Goal: Task Accomplishment & Management: Manage account settings

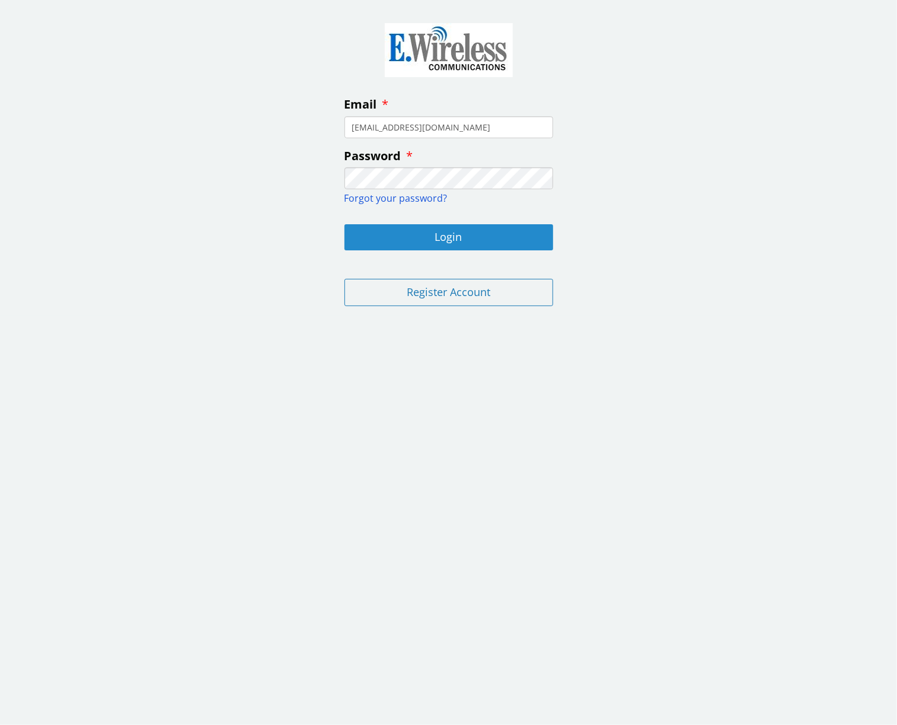
type input "[EMAIL_ADDRESS][DOMAIN_NAME]"
click at [471, 229] on button "Login" at bounding box center [448, 237] width 209 height 26
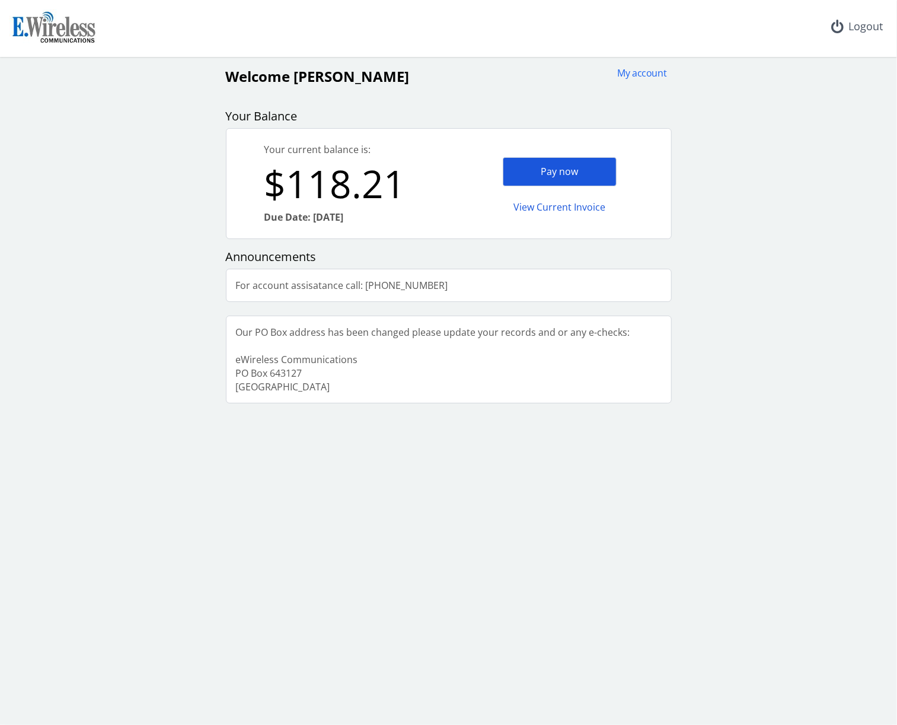
click at [579, 170] on div "Pay now" at bounding box center [560, 171] width 114 height 29
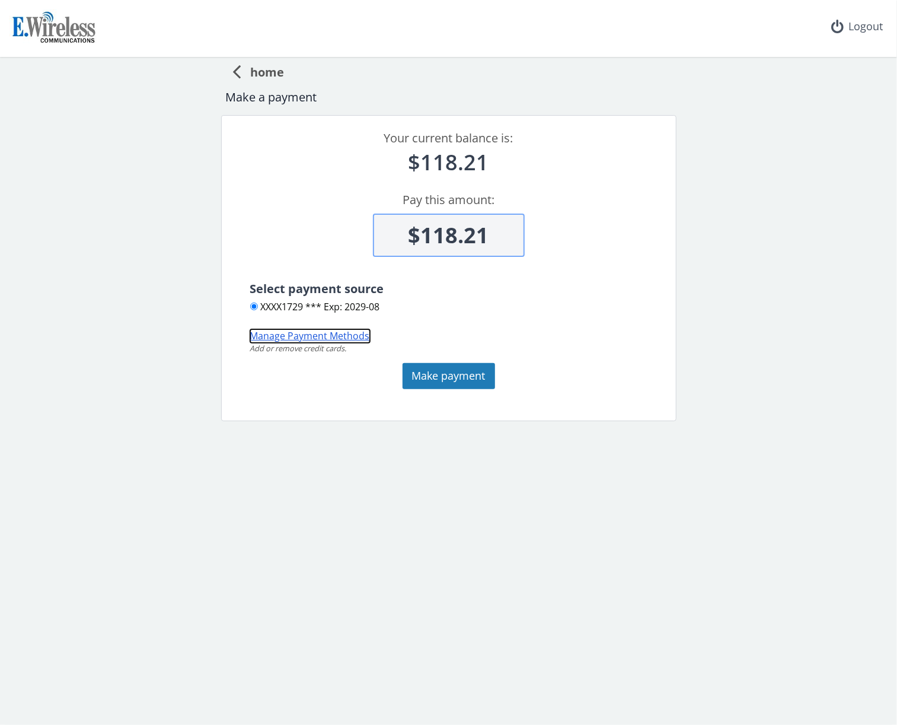
click at [347, 340] on button "Manage Payment Methods" at bounding box center [310, 336] width 120 height 14
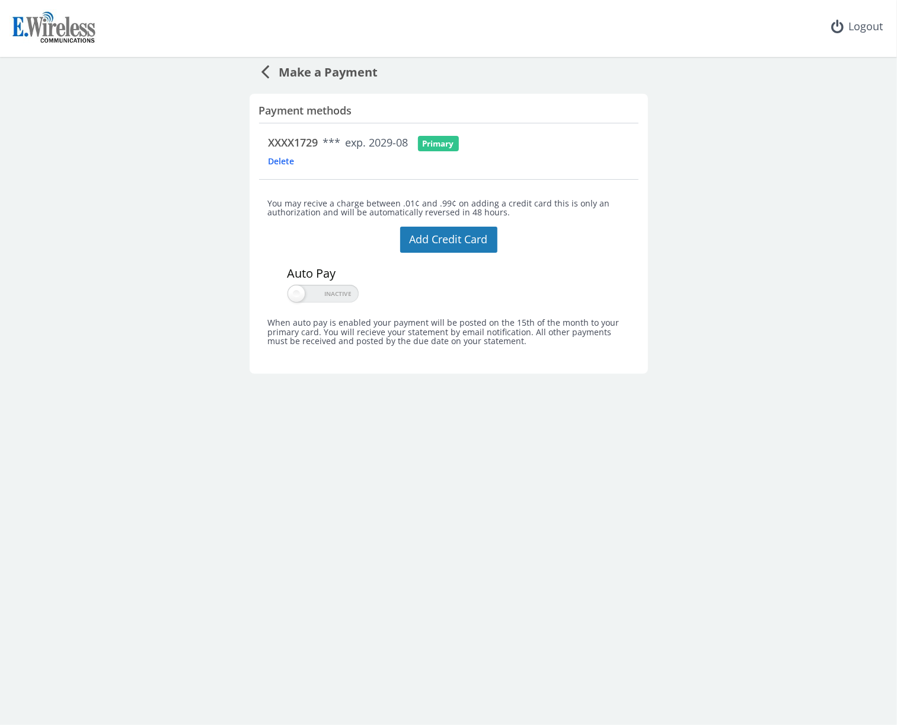
click at [282, 157] on span "Delete" at bounding box center [301, 160] width 64 height 11
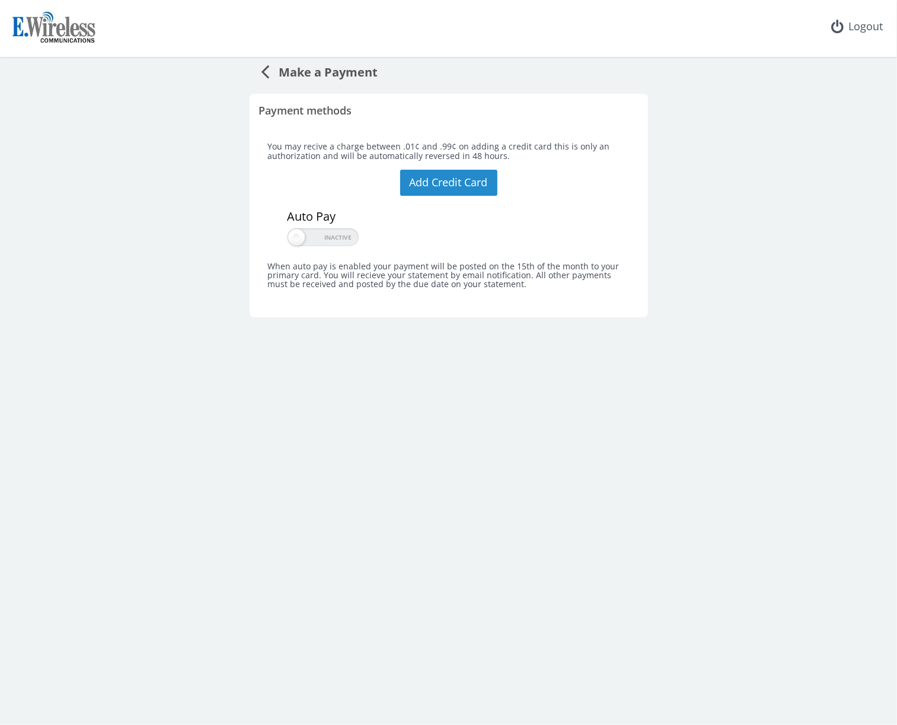
click at [454, 180] on button "Add Credit Card" at bounding box center [448, 183] width 97 height 26
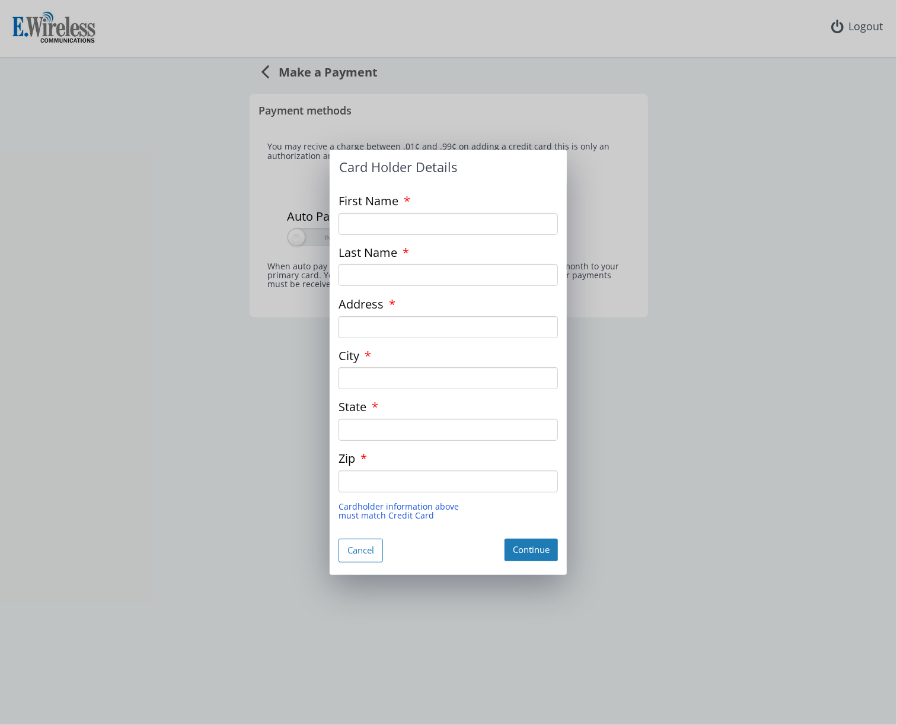
type input "[PERSON_NAME]"
type input "IRONCLAD PICTURES , INC"
type input "[GEOGRAPHIC_DATA]"
type input "CA"
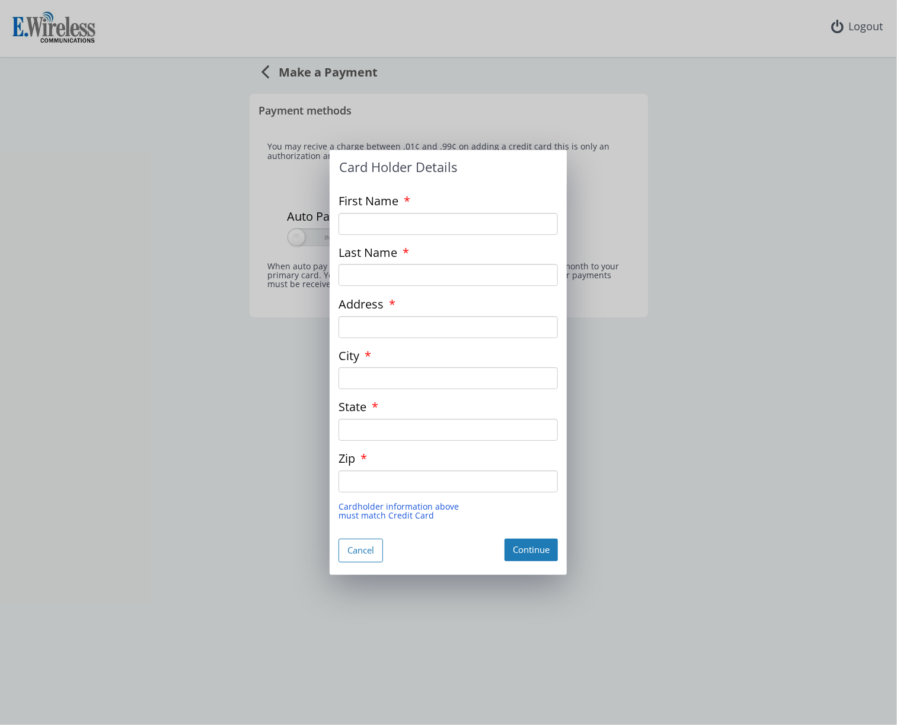
type input "90036"
click at [529, 547] on button "Continue" at bounding box center [531, 549] width 53 height 22
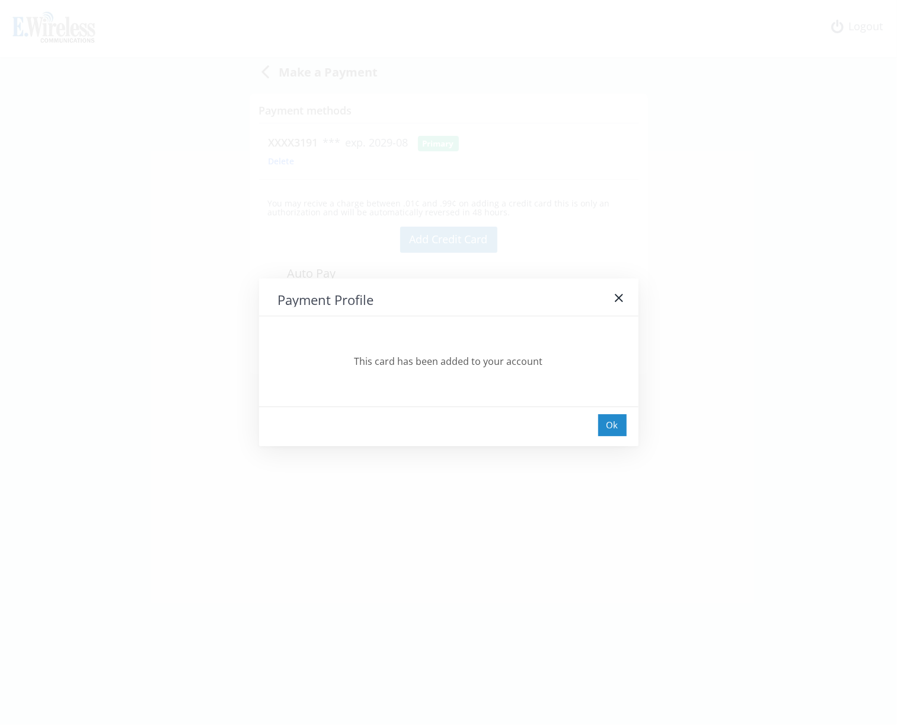
click at [609, 420] on div "Ok" at bounding box center [612, 425] width 28 height 22
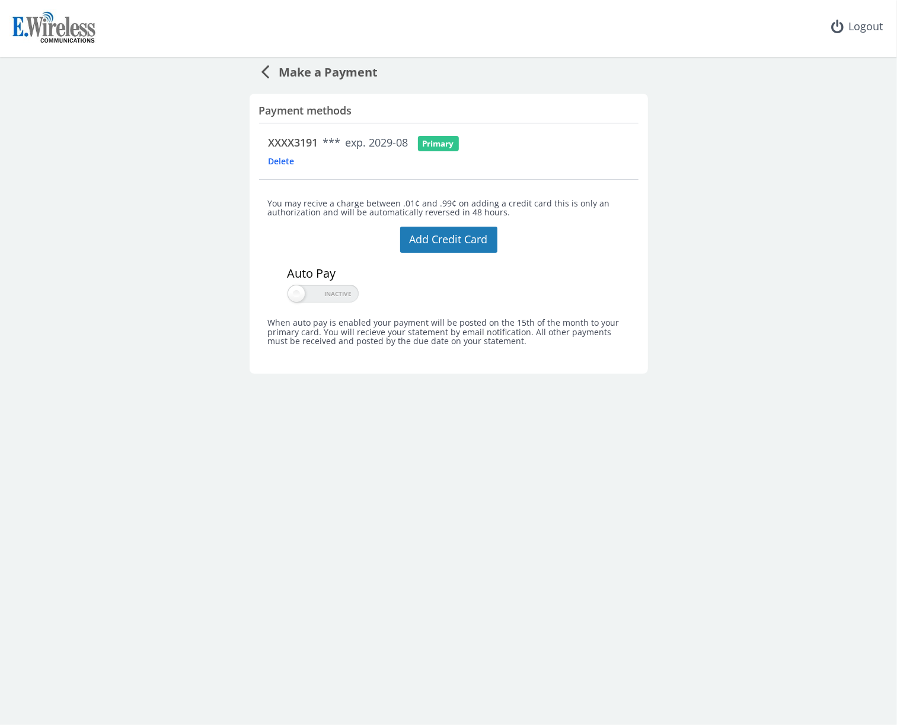
click at [309, 70] on span "Make a Payment" at bounding box center [324, 70] width 109 height 22
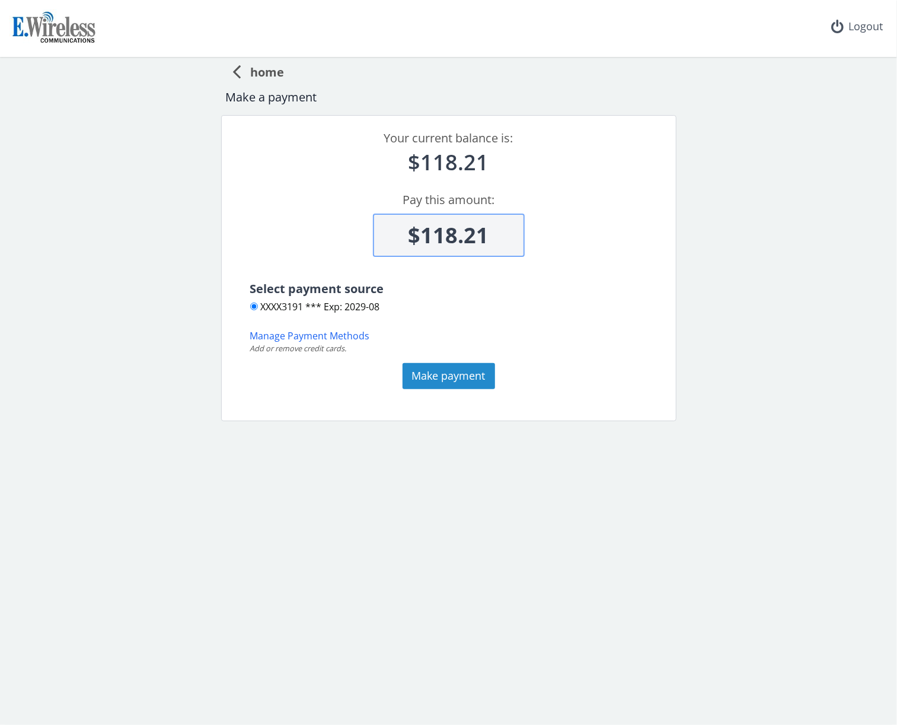
click at [462, 368] on button "Make payment" at bounding box center [449, 376] width 92 height 26
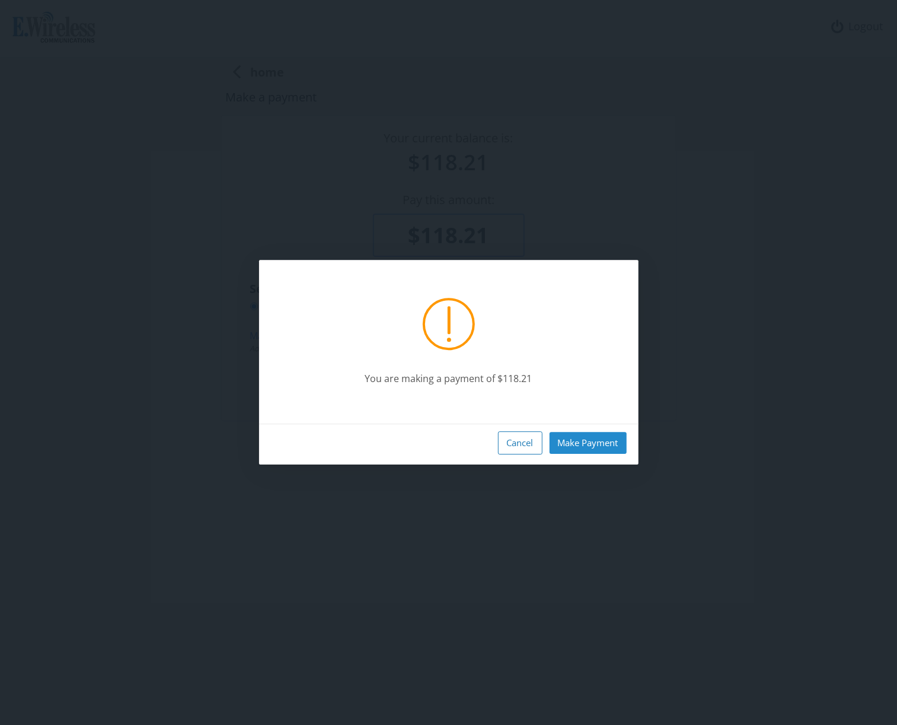
click at [597, 438] on button "Make Payment" at bounding box center [588, 443] width 77 height 22
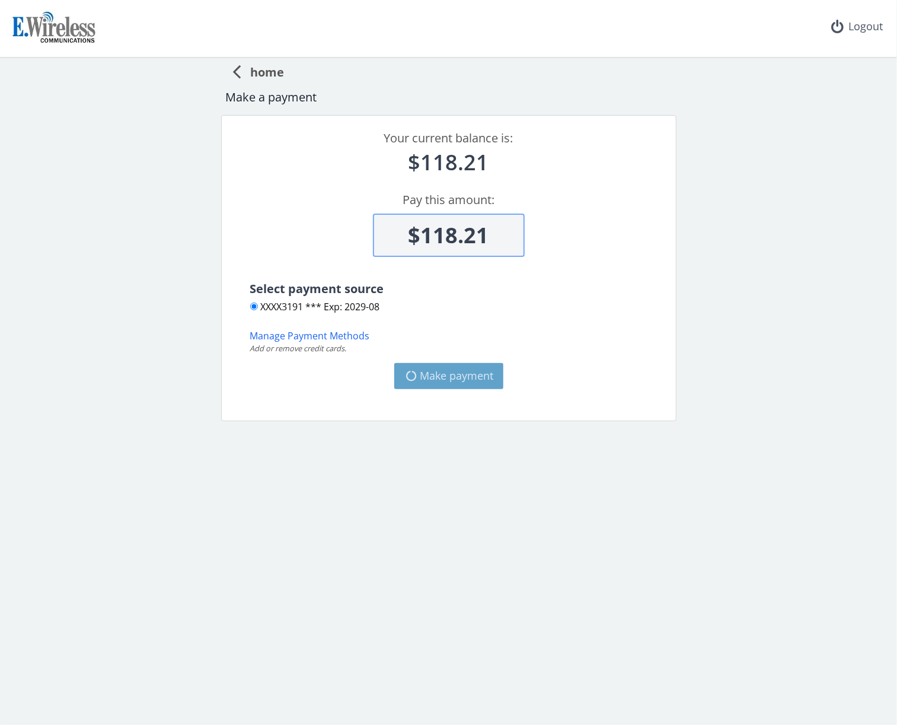
type input "$0"
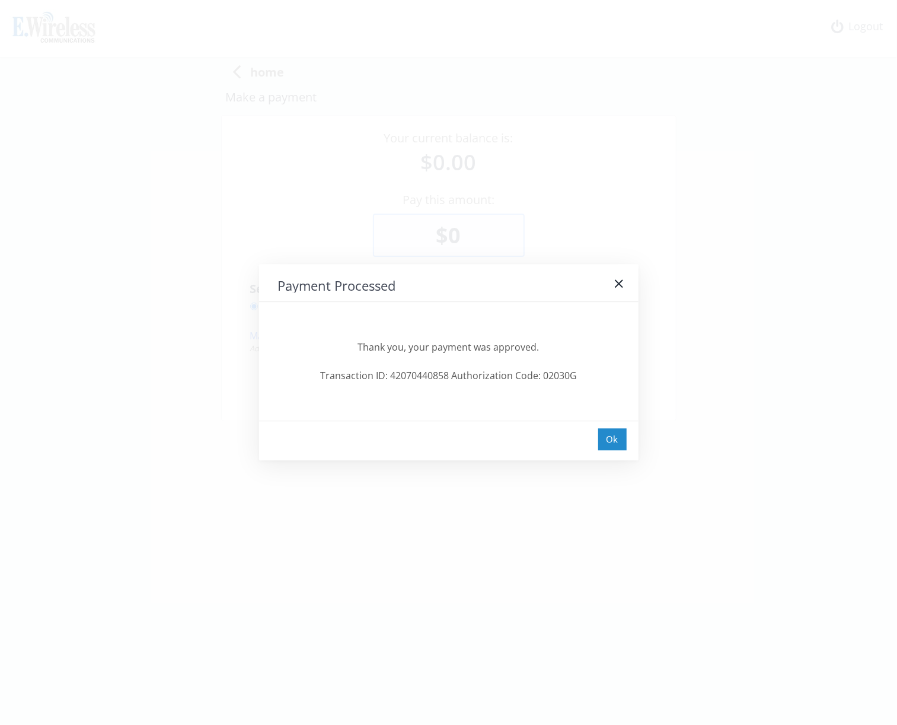
click at [615, 435] on div "Ok" at bounding box center [612, 439] width 28 height 22
